Goal: Information Seeking & Learning: Learn about a topic

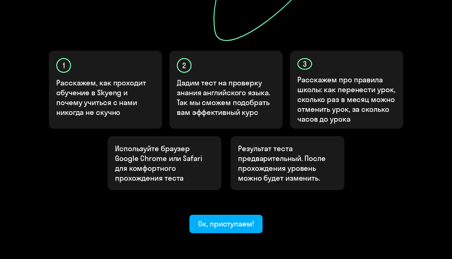
scroll to position [185, 0]
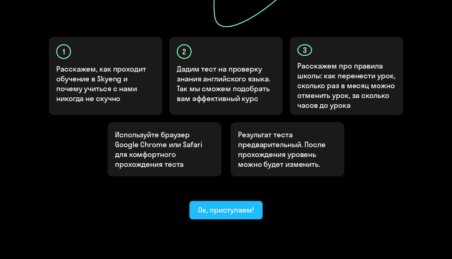
click at [216, 205] on div "Ок, приступаем!" at bounding box center [226, 210] width 56 height 10
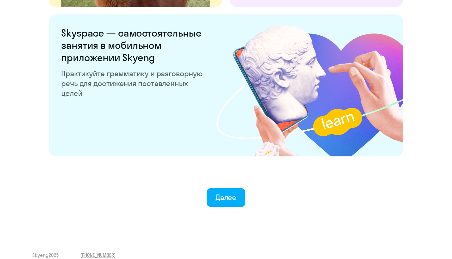
scroll to position [1167, 0]
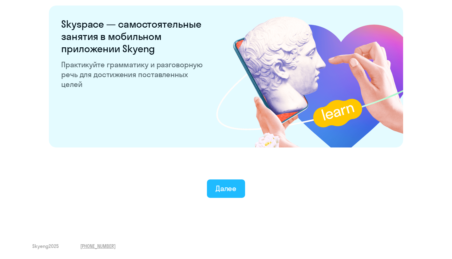
click at [221, 180] on button "Далее" at bounding box center [226, 189] width 38 height 18
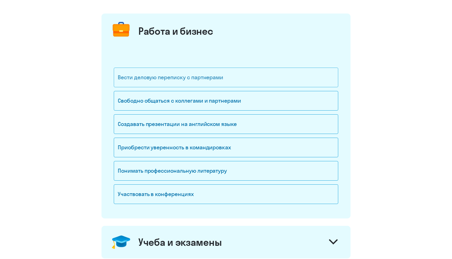
scroll to position [66, 0]
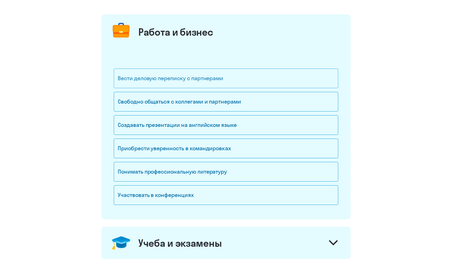
click at [223, 80] on div "Вести деловую переписку с партнерами" at bounding box center [226, 79] width 225 height 20
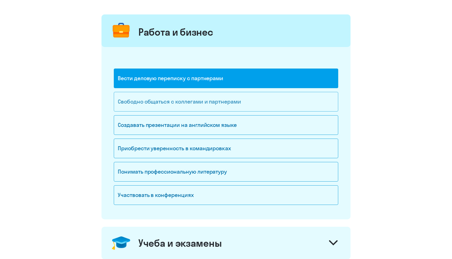
click at [223, 106] on div "Свободно общаться с коллегами и партнерами" at bounding box center [226, 102] width 225 height 20
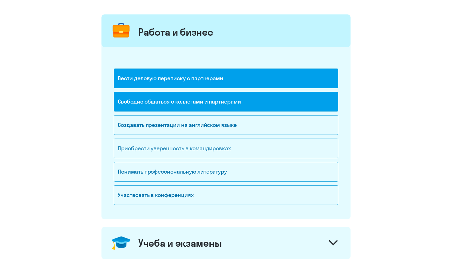
click at [219, 148] on div "Приобрести уверенность в командировках" at bounding box center [226, 149] width 225 height 20
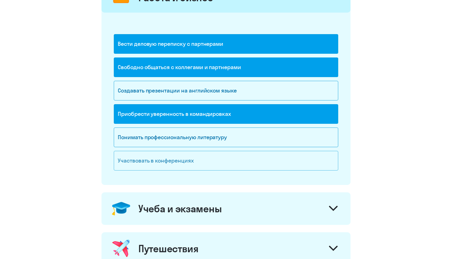
scroll to position [107, 0]
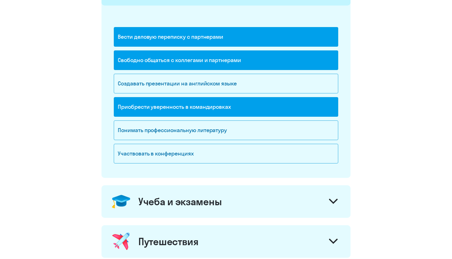
click at [205, 203] on div "Учеба и экзамены" at bounding box center [179, 202] width 83 height 12
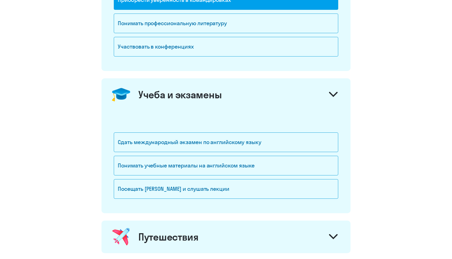
scroll to position [218, 0]
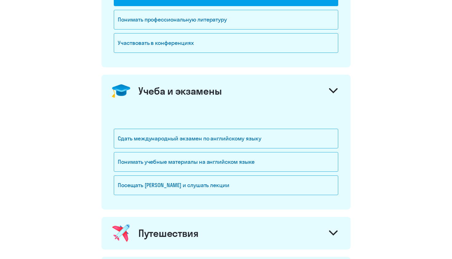
click at [197, 93] on div "Учеба и экзамены" at bounding box center [179, 91] width 83 height 12
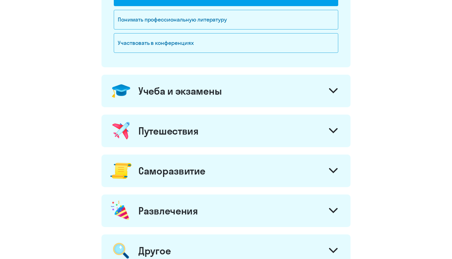
click at [196, 141] on div "Путешествия" at bounding box center [226, 131] width 249 height 33
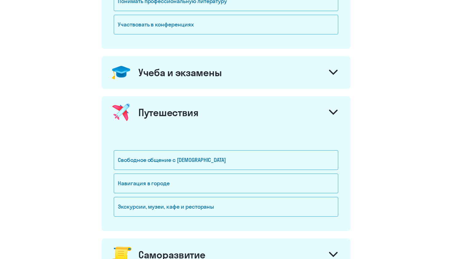
scroll to position [237, 0]
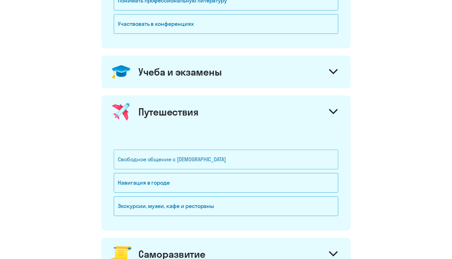
click at [190, 158] on div "Свободное общение с [DEMOGRAPHIC_DATA]" at bounding box center [226, 160] width 225 height 20
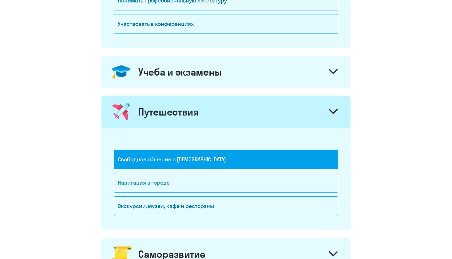
click at [183, 183] on div "Навигация в городе" at bounding box center [226, 183] width 225 height 20
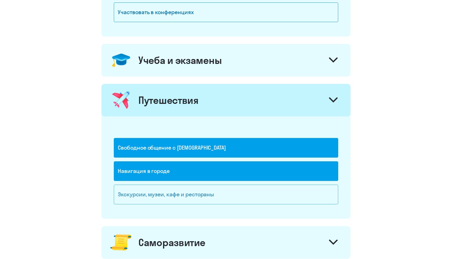
click at [183, 192] on div "Экскурсии, музеи, кафе и рестораны" at bounding box center [226, 195] width 225 height 20
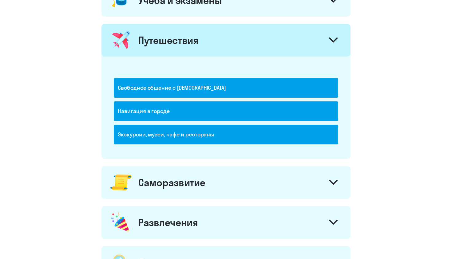
click at [189, 183] on div "Саморазвитие" at bounding box center [171, 183] width 67 height 12
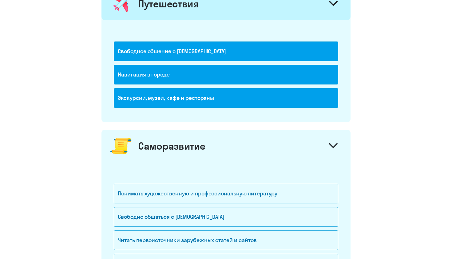
scroll to position [410, 0]
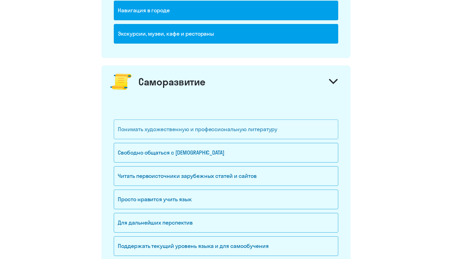
click at [187, 127] on div "Понимать художественную и профессиональную литературу" at bounding box center [226, 130] width 225 height 20
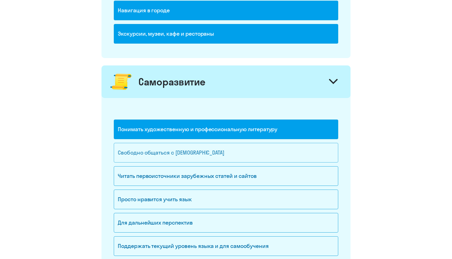
click at [186, 155] on div "Свободно общаться с [DEMOGRAPHIC_DATA]" at bounding box center [226, 153] width 225 height 20
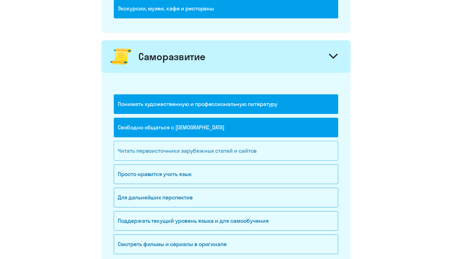
scroll to position [436, 0]
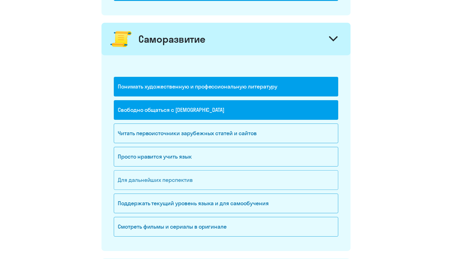
click at [184, 181] on div "Для дальнейших перспектив" at bounding box center [226, 181] width 225 height 20
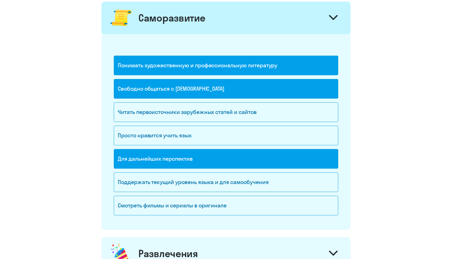
scroll to position [477, 0]
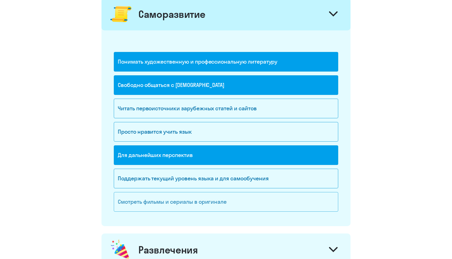
click at [178, 203] on div "Смотреть фильмы и сериалы в оригинале" at bounding box center [226, 202] width 225 height 20
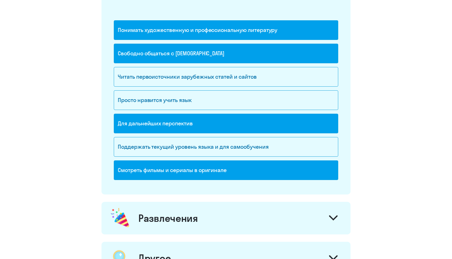
click at [172, 219] on div "Развлечения" at bounding box center [168, 218] width 60 height 12
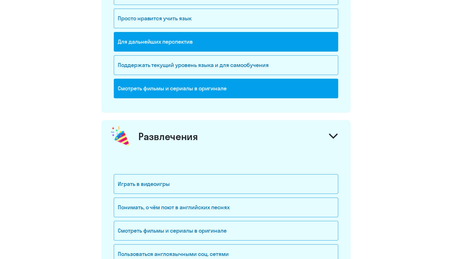
scroll to position [593, 0]
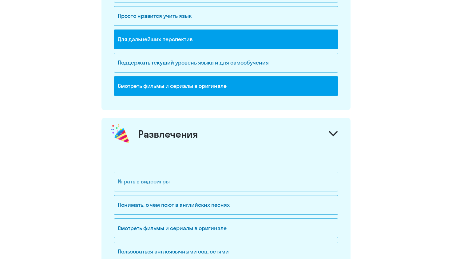
click at [167, 184] on div "Играть в видеоигры" at bounding box center [226, 182] width 225 height 20
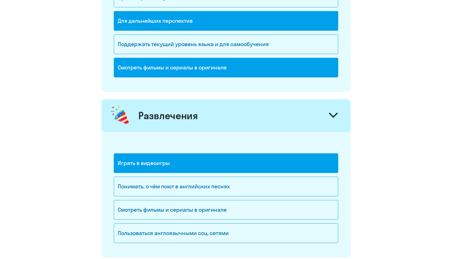
scroll to position [612, 0]
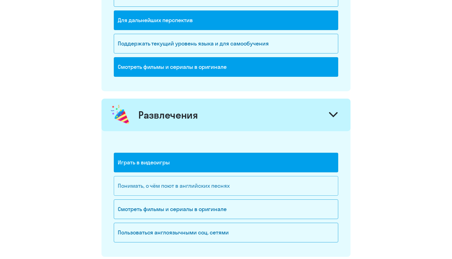
click at [167, 184] on div "Понимать, о чём поют в английских песнях" at bounding box center [226, 186] width 225 height 20
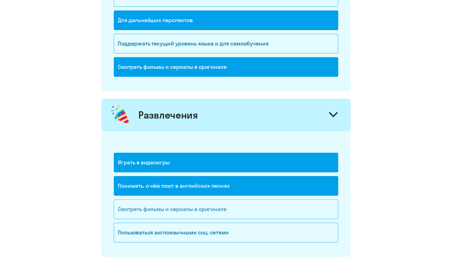
click at [167, 211] on div "Смотреть фильмы и сериалы в оригинале" at bounding box center [226, 210] width 225 height 20
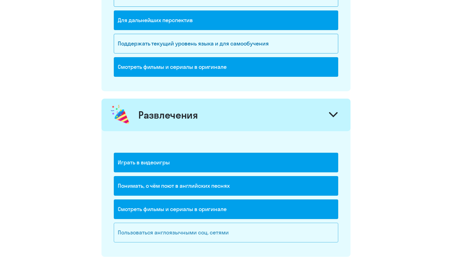
click at [172, 232] on div "Пользоваться англоязычными соц. сетями" at bounding box center [226, 233] width 225 height 20
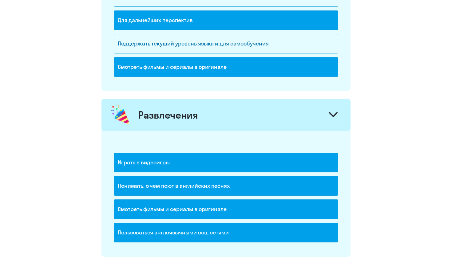
scroll to position [728, 0]
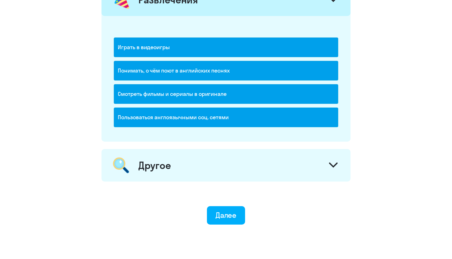
click at [172, 176] on div "Другое" at bounding box center [226, 165] width 249 height 33
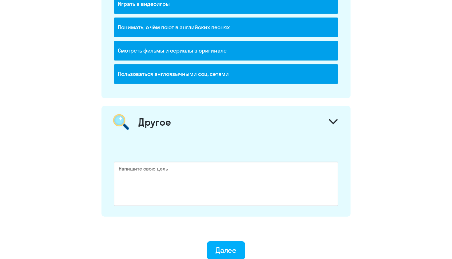
scroll to position [797, 0]
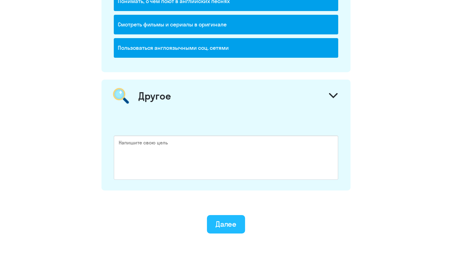
click at [223, 219] on div "Далее" at bounding box center [226, 224] width 21 height 10
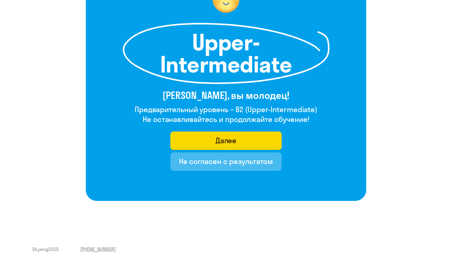
scroll to position [76, 0]
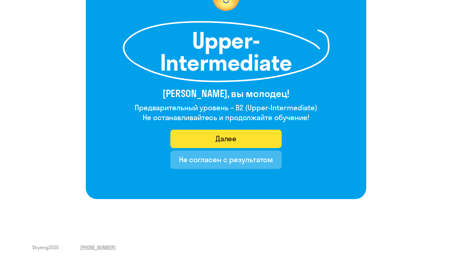
click at [211, 137] on button "Далее" at bounding box center [227, 139] width 112 height 18
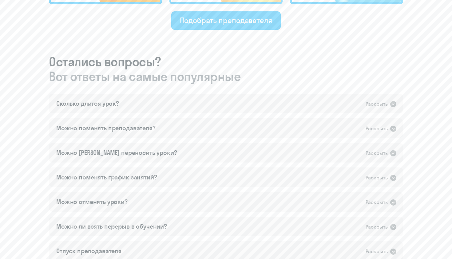
scroll to position [323, 0]
click at [278, 108] on div "Сколько длится урок? Раскрыть" at bounding box center [226, 104] width 355 height 20
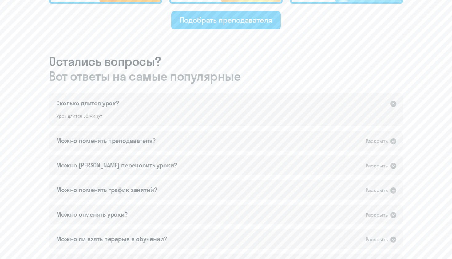
click at [278, 108] on div "Сколько длится урок? Раскрыть" at bounding box center [226, 104] width 355 height 20
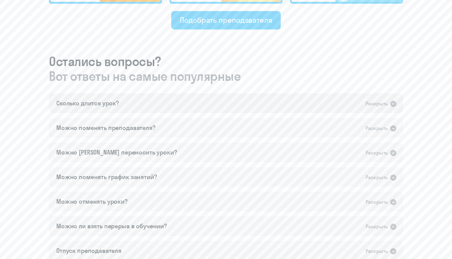
scroll to position [327, 0]
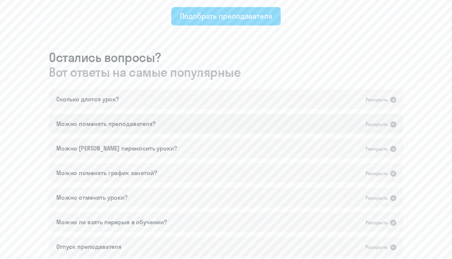
click at [271, 123] on div "Можно поменять преподавателя? Раскрыть" at bounding box center [226, 124] width 355 height 20
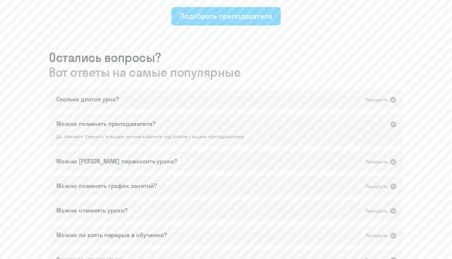
click at [271, 123] on div "Можно поменять преподавателя? Раскрыть" at bounding box center [226, 124] width 355 height 20
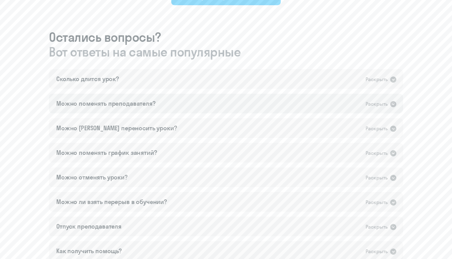
scroll to position [351, 0]
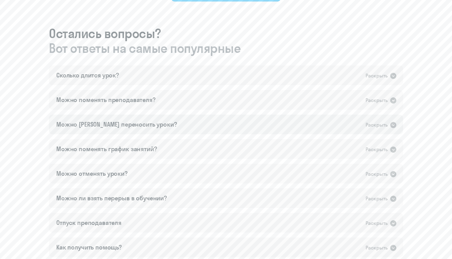
click at [271, 123] on div "Можно [PERSON_NAME] переносить уроки? Раскрыть" at bounding box center [226, 125] width 355 height 20
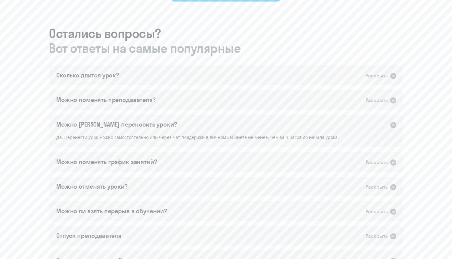
click at [268, 131] on div "Можно [PERSON_NAME] переносить уроки? Раскрыть" at bounding box center [226, 125] width 355 height 20
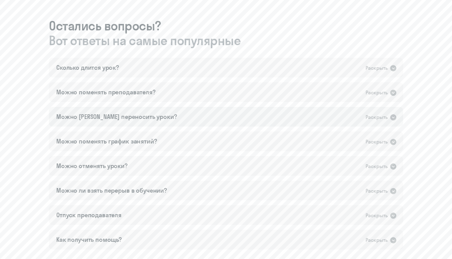
scroll to position [360, 0]
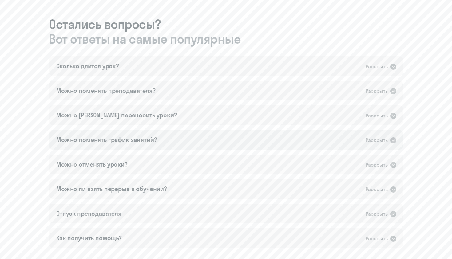
click at [261, 141] on div "Можно поменять график занятий? Раскрыть" at bounding box center [226, 140] width 355 height 20
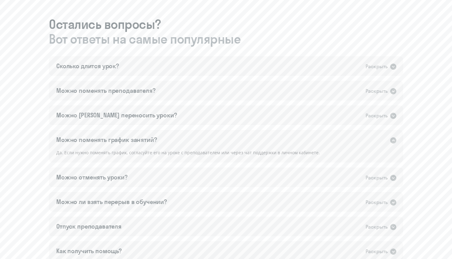
click at [261, 141] on div "Можно поменять график занятий? Раскрыть" at bounding box center [226, 140] width 355 height 20
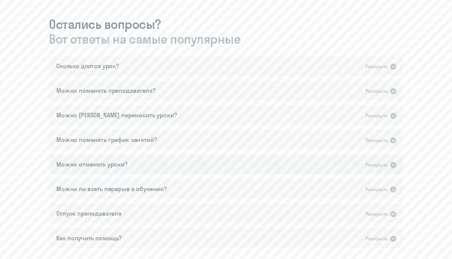
click at [257, 161] on div "Можно отменять уроки? Раскрыть" at bounding box center [226, 165] width 355 height 20
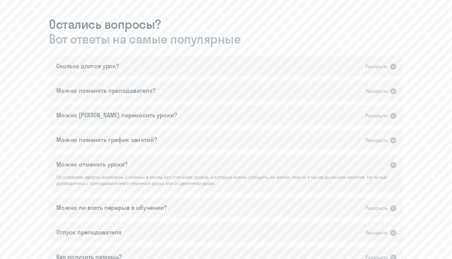
click at [257, 161] on div "Можно отменять уроки? Раскрыть" at bounding box center [226, 165] width 355 height 20
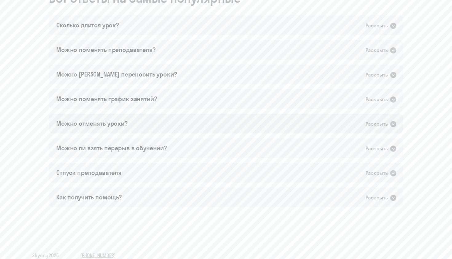
scroll to position [410, 0]
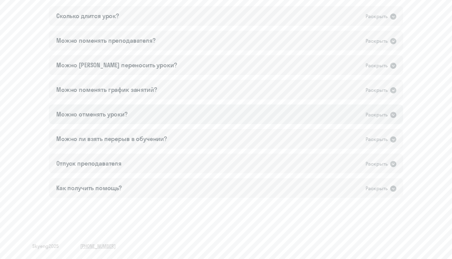
click at [257, 161] on div "Отпуск преподавателя Раскрыть" at bounding box center [226, 164] width 355 height 20
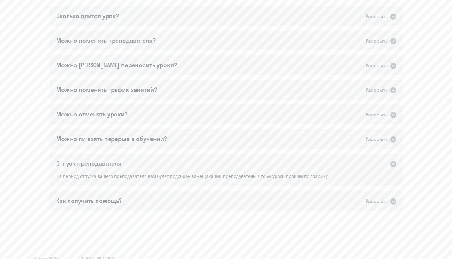
click at [257, 161] on div "Отпуск преподавателя Раскрыть" at bounding box center [226, 164] width 355 height 20
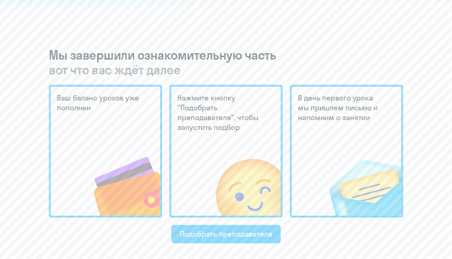
scroll to position [0, 0]
